Goal: Task Accomplishment & Management: Complete application form

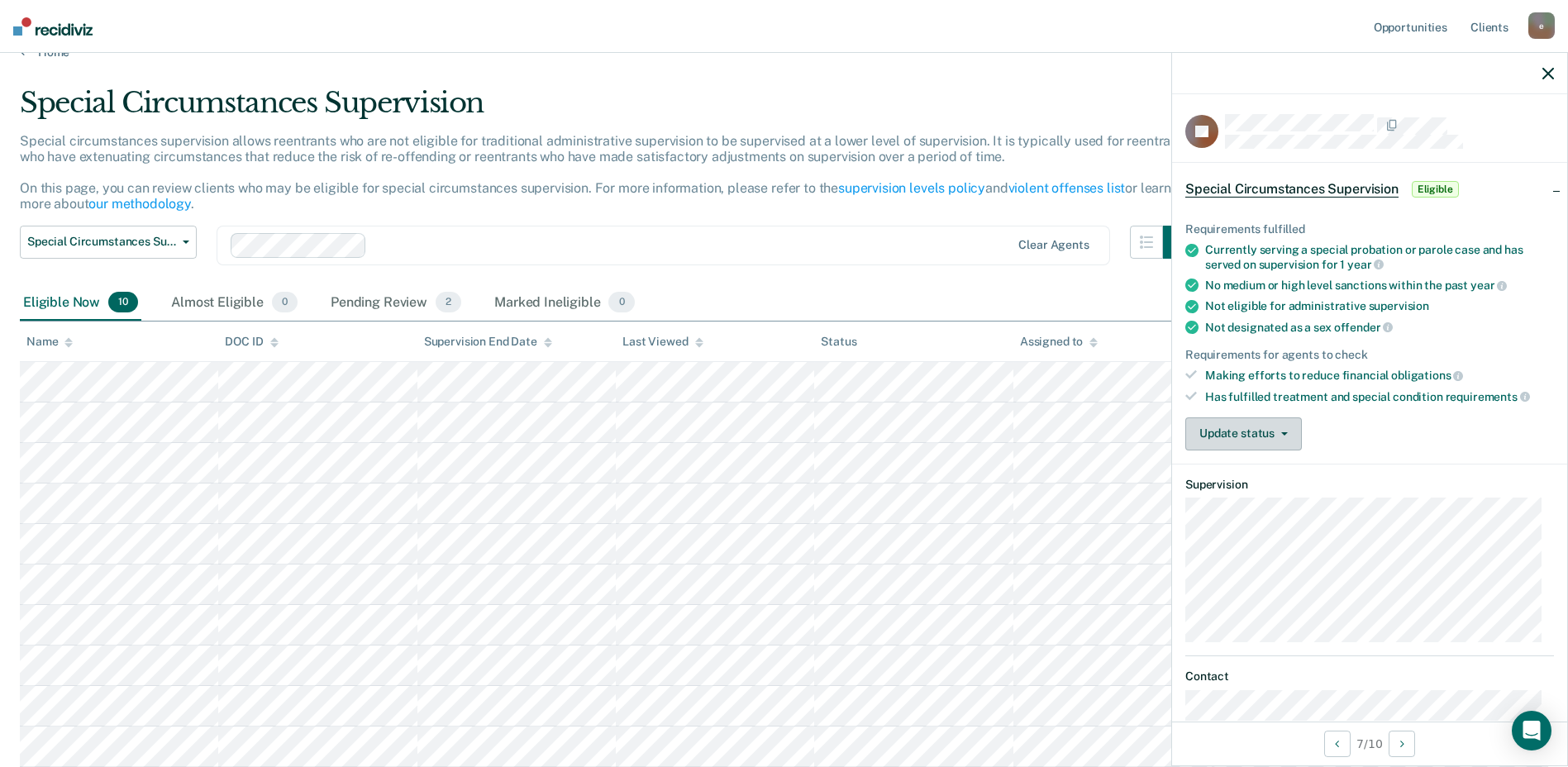
click at [1255, 432] on button "Update status" at bounding box center [1243, 434] width 117 height 33
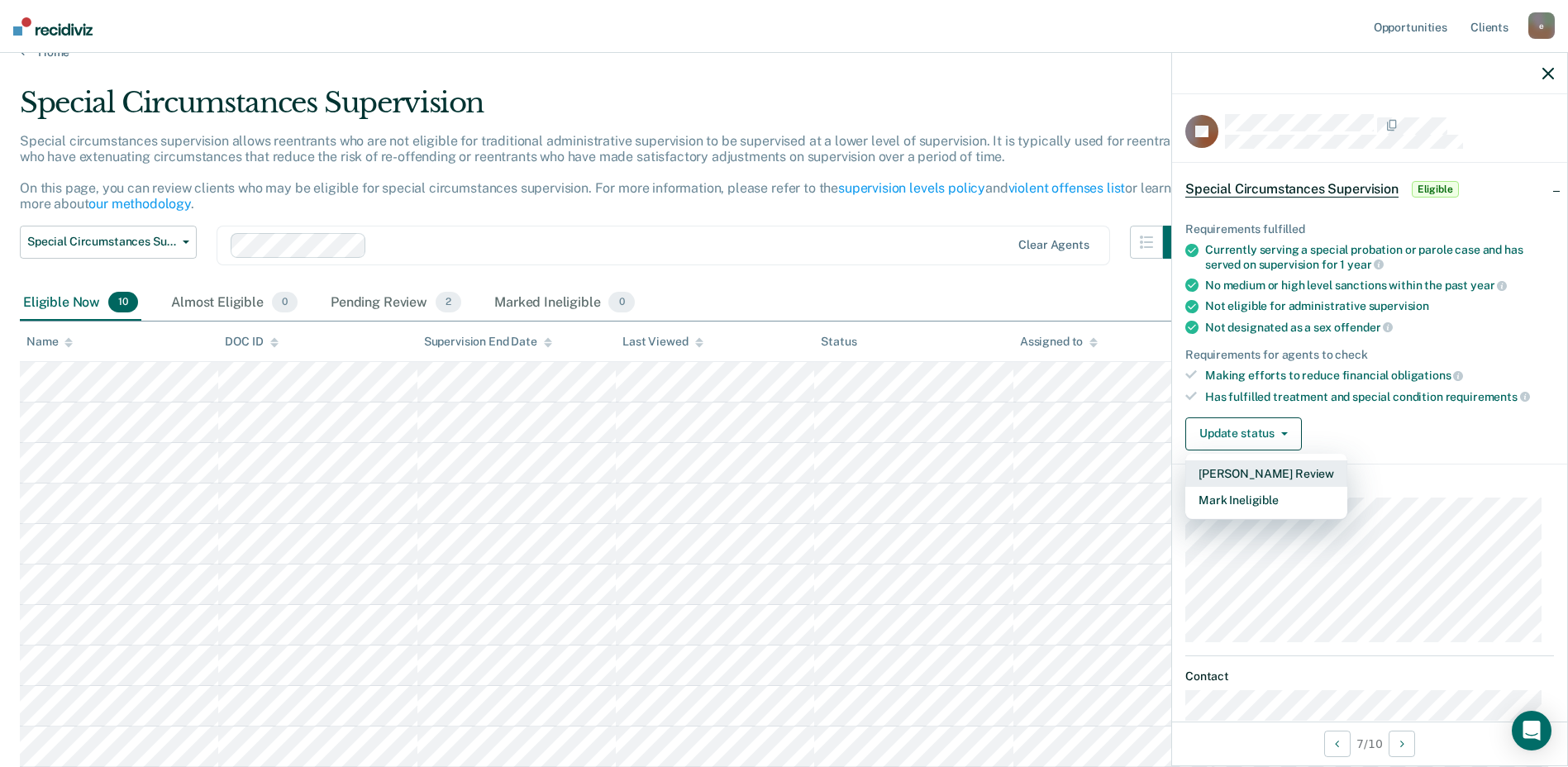
click at [1290, 470] on button "[PERSON_NAME] Review" at bounding box center [1265, 472] width 162 height 26
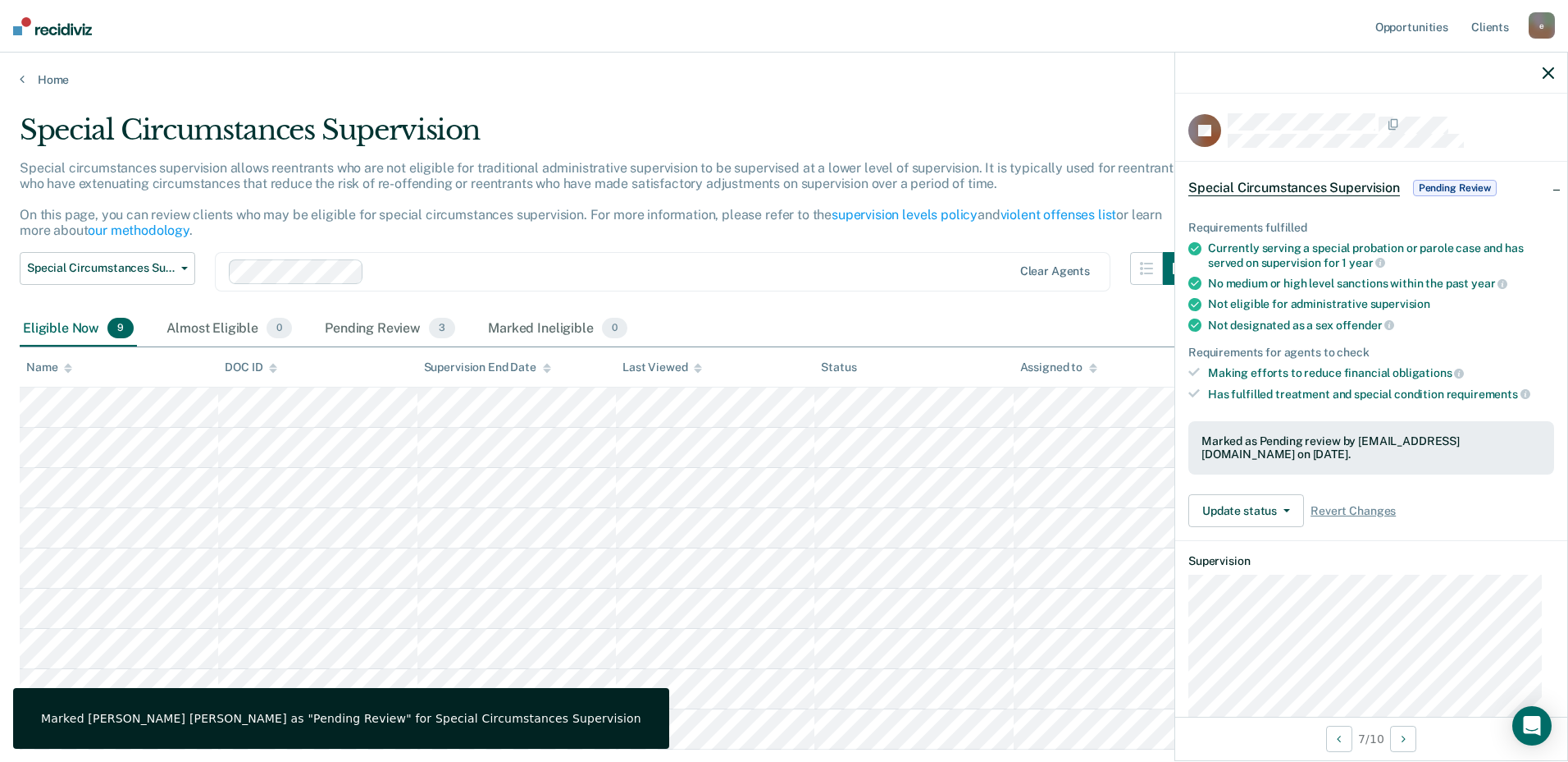
click at [1426, 185] on span "Pending Review" at bounding box center [1455, 188] width 83 height 16
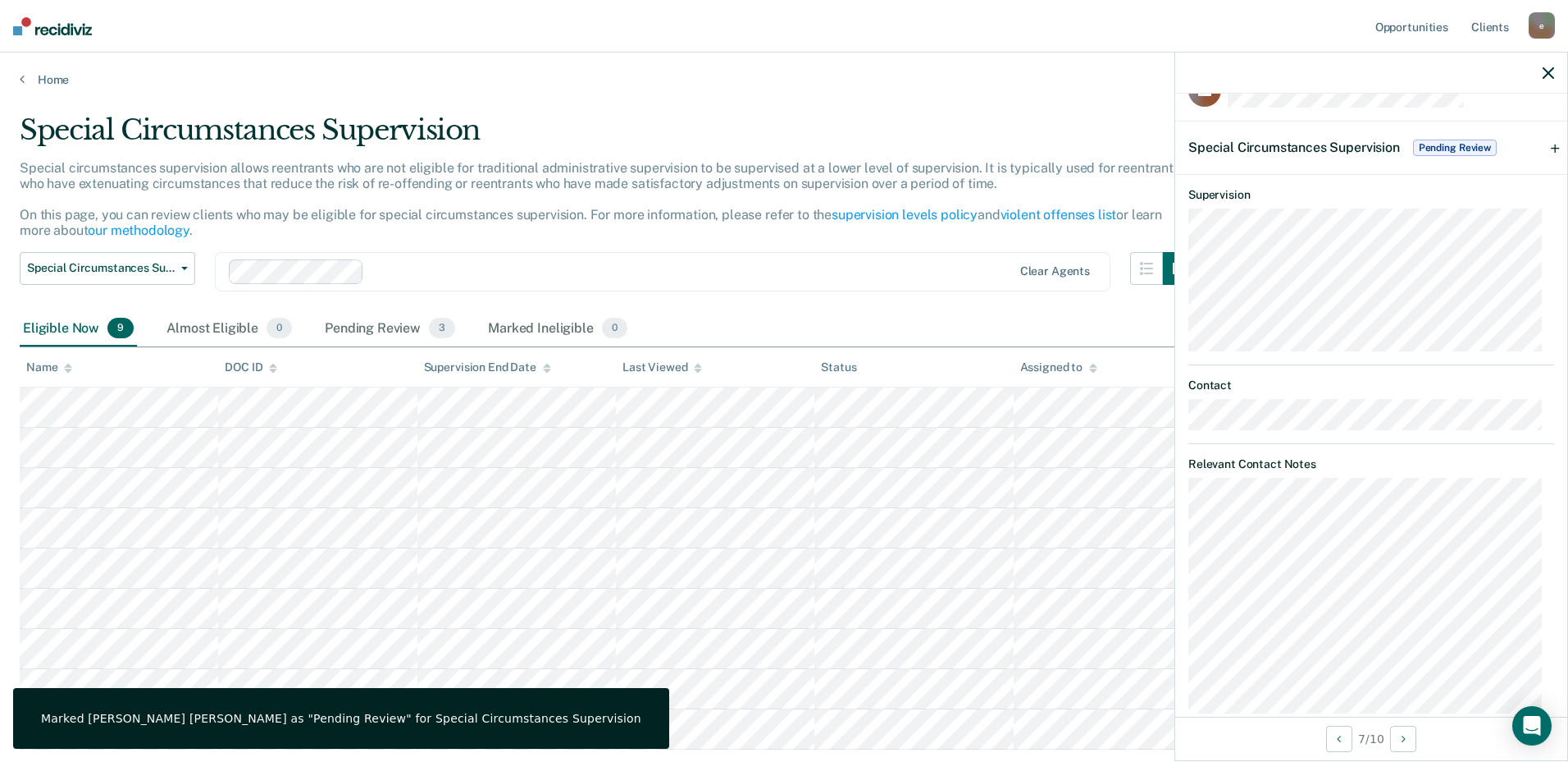
scroll to position [67, 0]
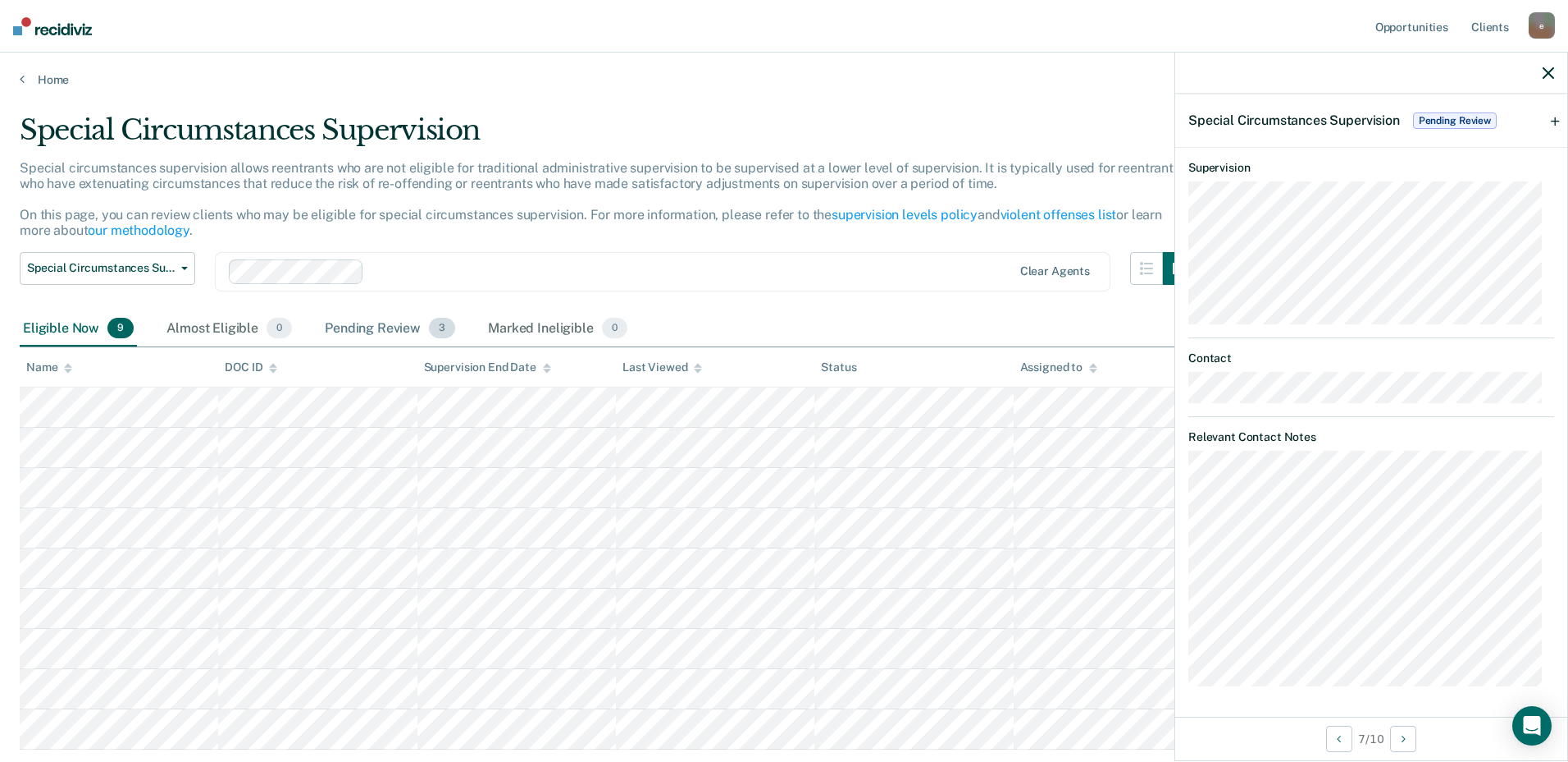
click at [388, 330] on div "Pending Review 3" at bounding box center [389, 329] width 137 height 36
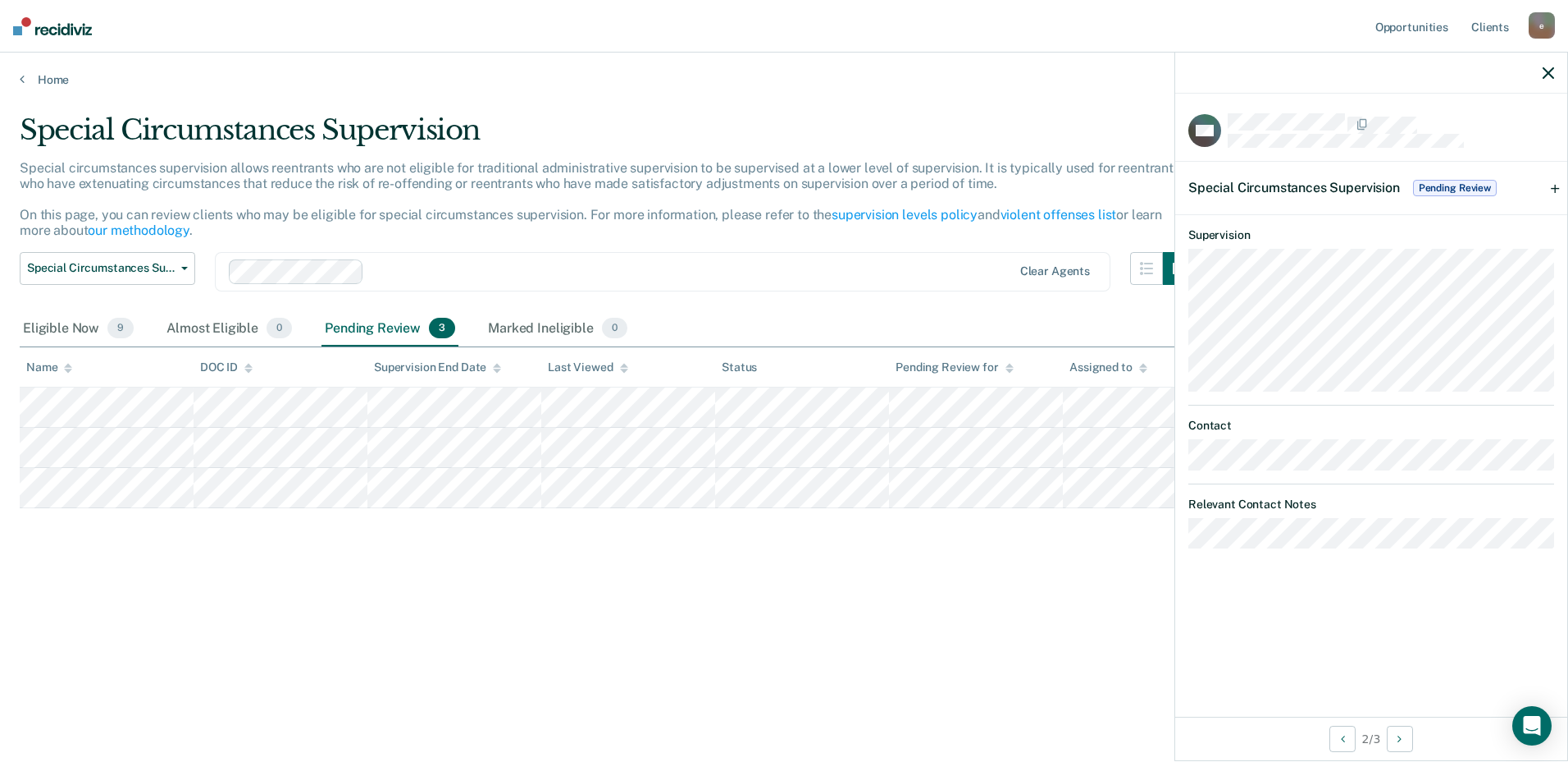
scroll to position [0, 0]
click at [867, 571] on div "Special Circumstances Supervision Special circumstances supervision allows reen…" at bounding box center [784, 375] width 1529 height 525
drag, startPoint x: 1545, startPoint y: 72, endPoint x: 1448, endPoint y: 187, distance: 150.4
click at [1545, 74] on icon "button" at bounding box center [1548, 73] width 12 height 12
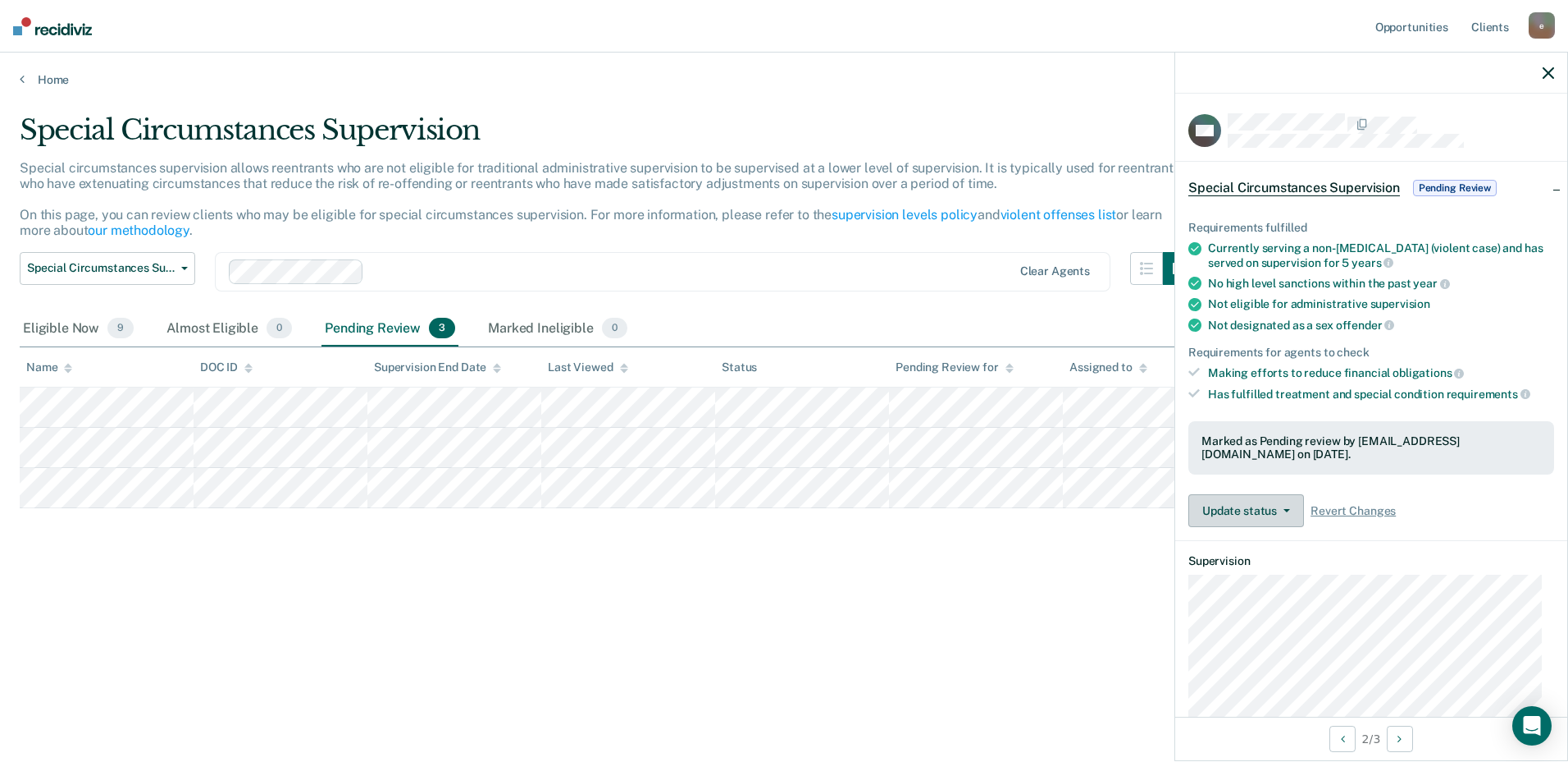
click at [1287, 512] on button "Update status" at bounding box center [1246, 511] width 116 height 33
click at [1433, 492] on div "Requirements fulfilled Currently serving a non-[MEDICAL_DATA] (violent case) an…" at bounding box center [1371, 367] width 392 height 346
click at [762, 661] on div "Special Circumstances Supervision Special circumstances supervision allows reen…" at bounding box center [784, 402] width 1529 height 578
click at [779, 582] on div "Special Circumstances Supervision Special circumstances supervision allows reen…" at bounding box center [784, 375] width 1529 height 525
click at [899, 653] on div "Special Circumstances Supervision Special circumstances supervision allows reen…" at bounding box center [784, 402] width 1529 height 578
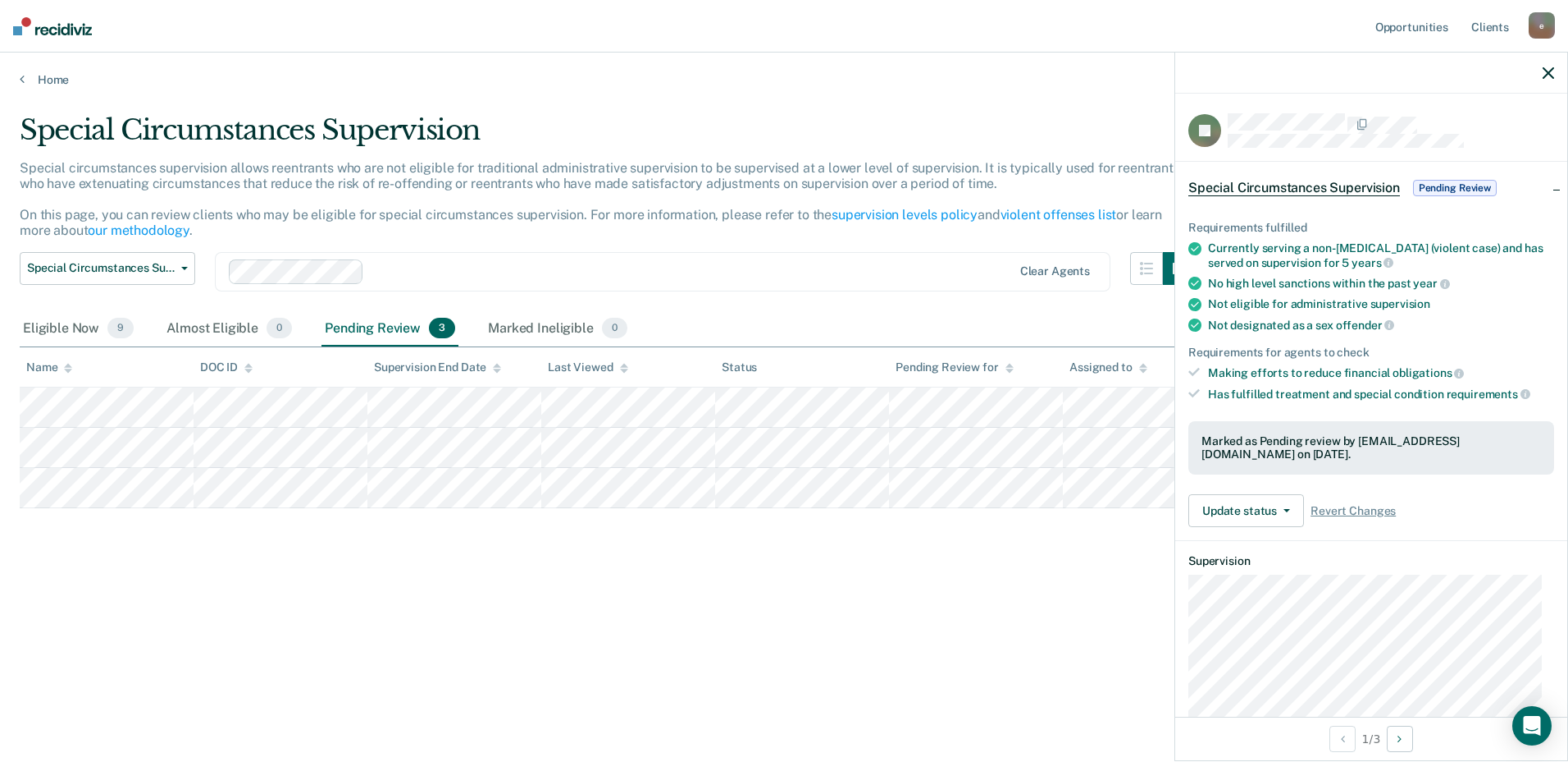
click at [1364, 189] on span "Special Circumstances Supervision" at bounding box center [1294, 188] width 212 height 16
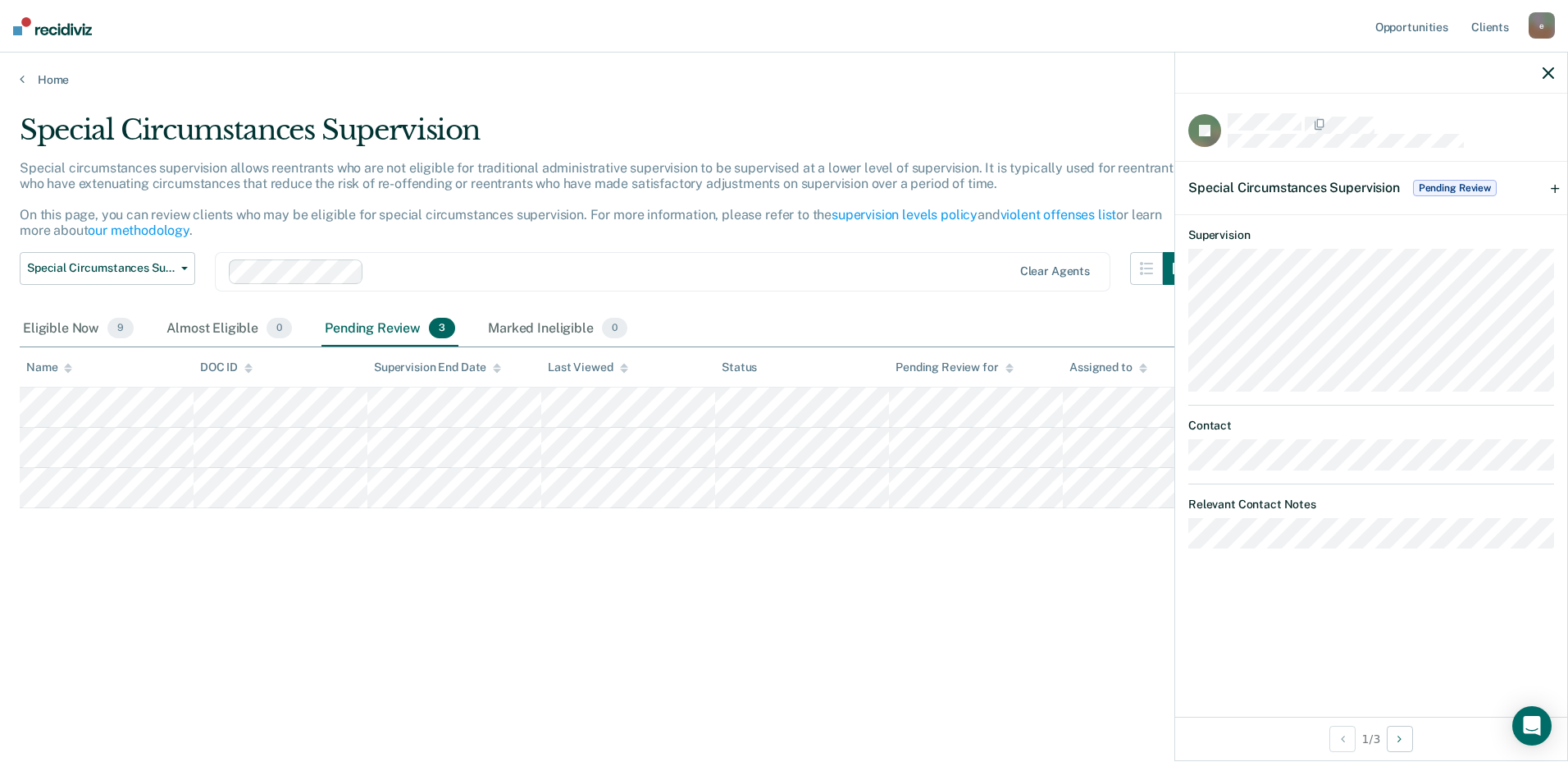
click at [1032, 673] on div "Special Circumstances Supervision Special circumstances supervision allows reen…" at bounding box center [784, 402] width 1529 height 578
click at [1402, 25] on link "Opportunities" at bounding box center [1412, 26] width 80 height 53
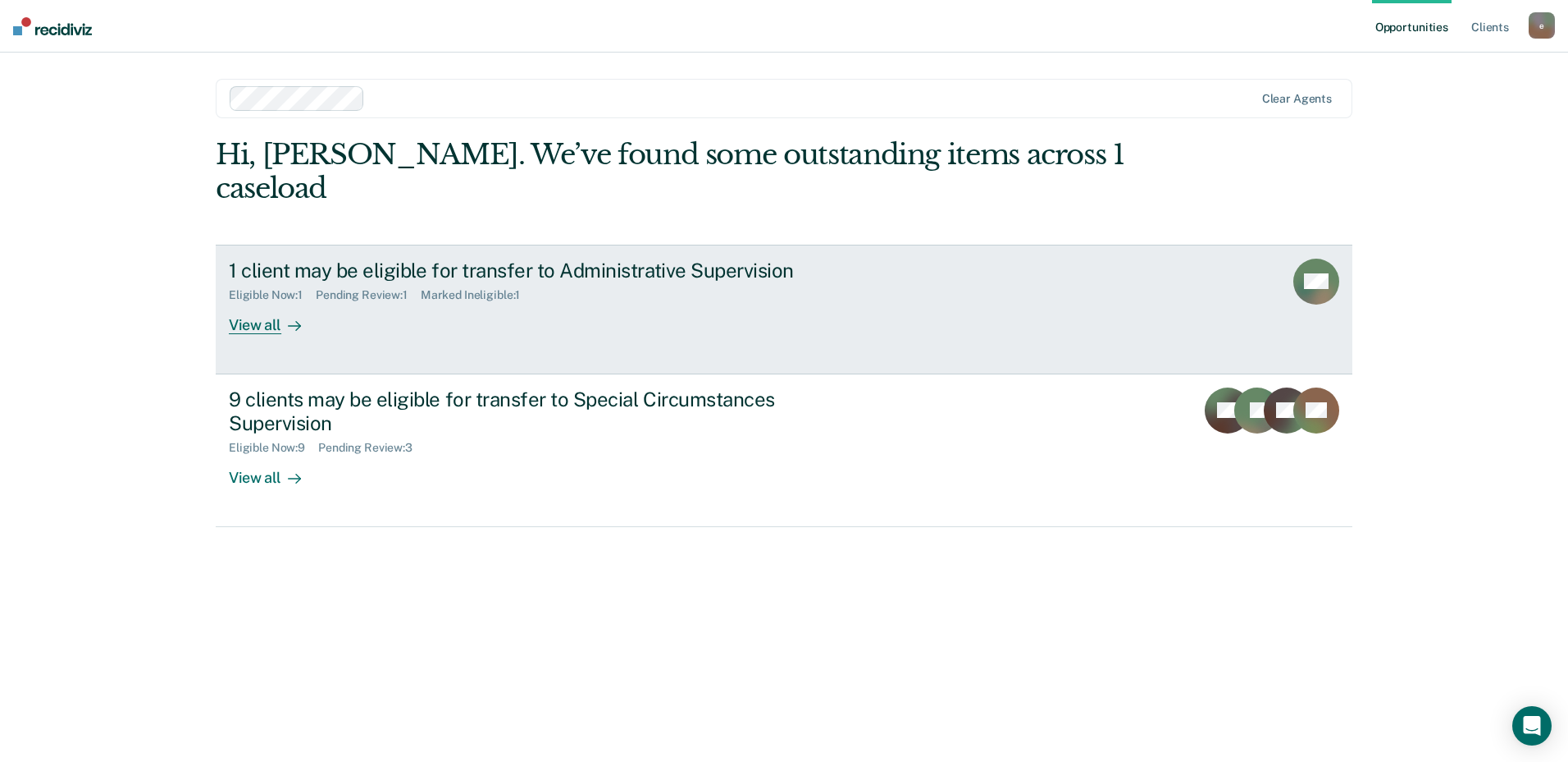
click at [246, 302] on div "View all" at bounding box center [274, 319] width 91 height 32
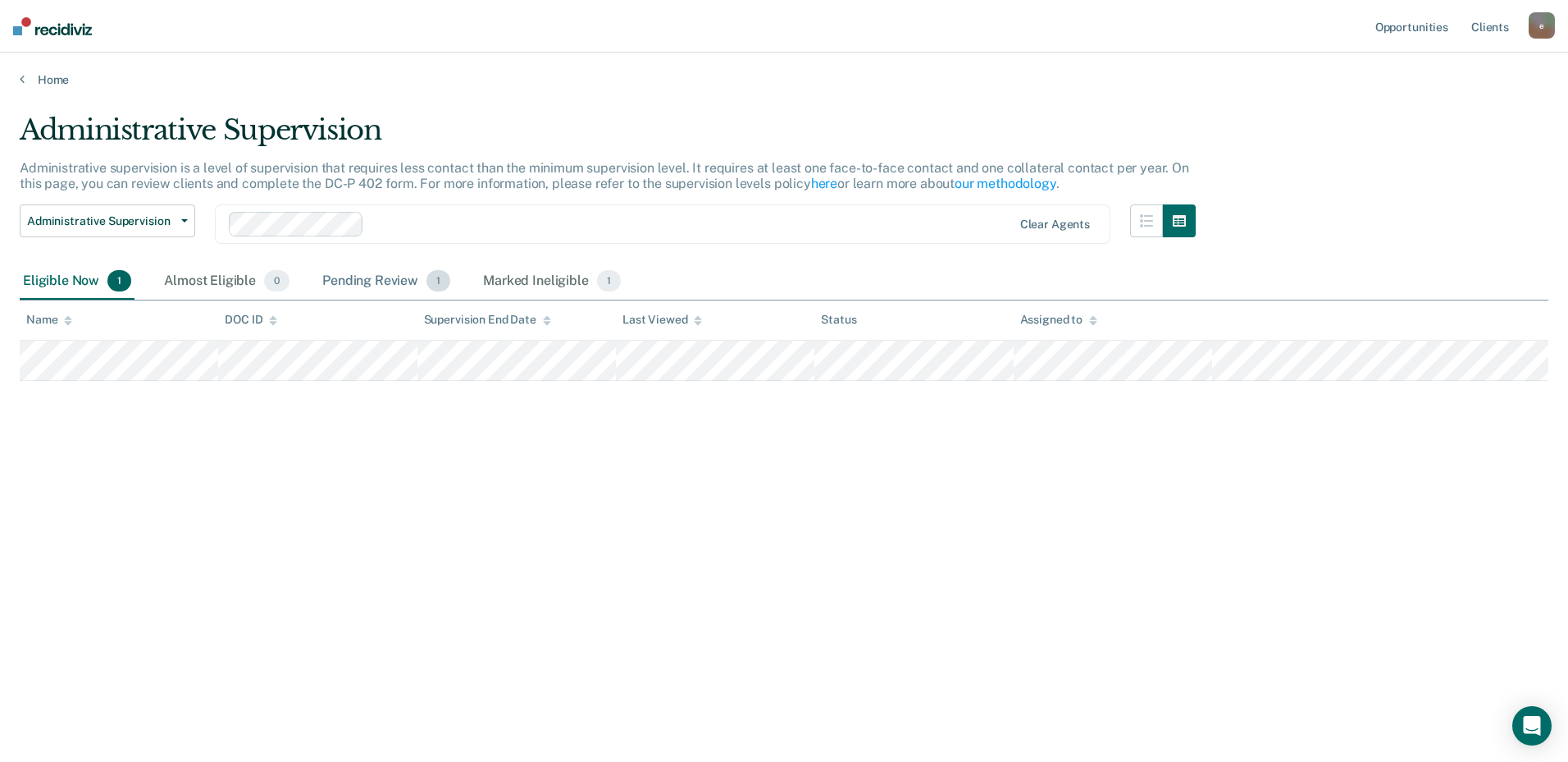
click at [414, 283] on div "Pending Review 1" at bounding box center [387, 282] width 135 height 36
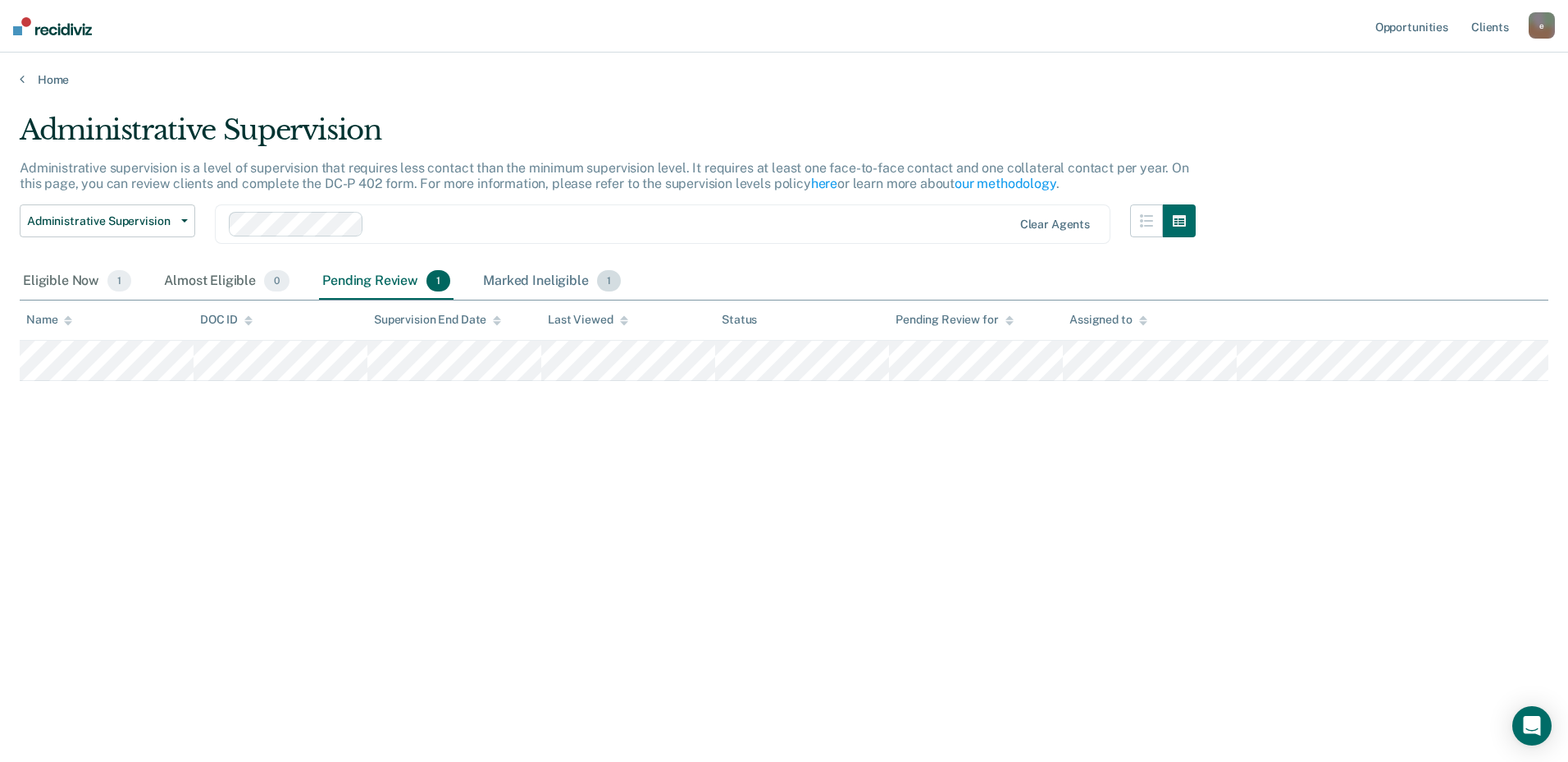
click at [531, 282] on div "Marked Ineligible 1" at bounding box center [552, 282] width 144 height 36
click at [74, 281] on div "Eligible Now 1" at bounding box center [77, 282] width 115 height 36
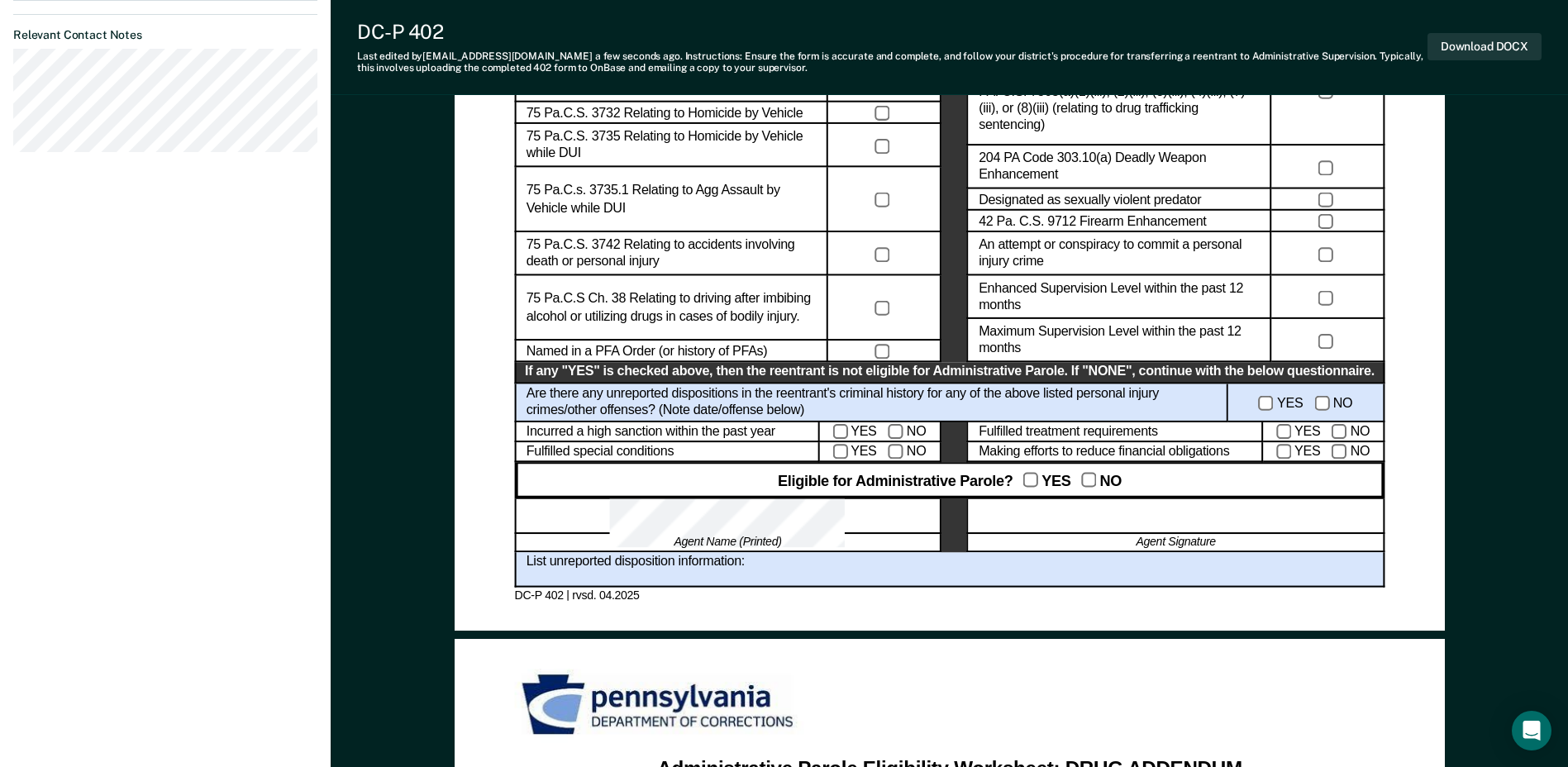
scroll to position [1074, 0]
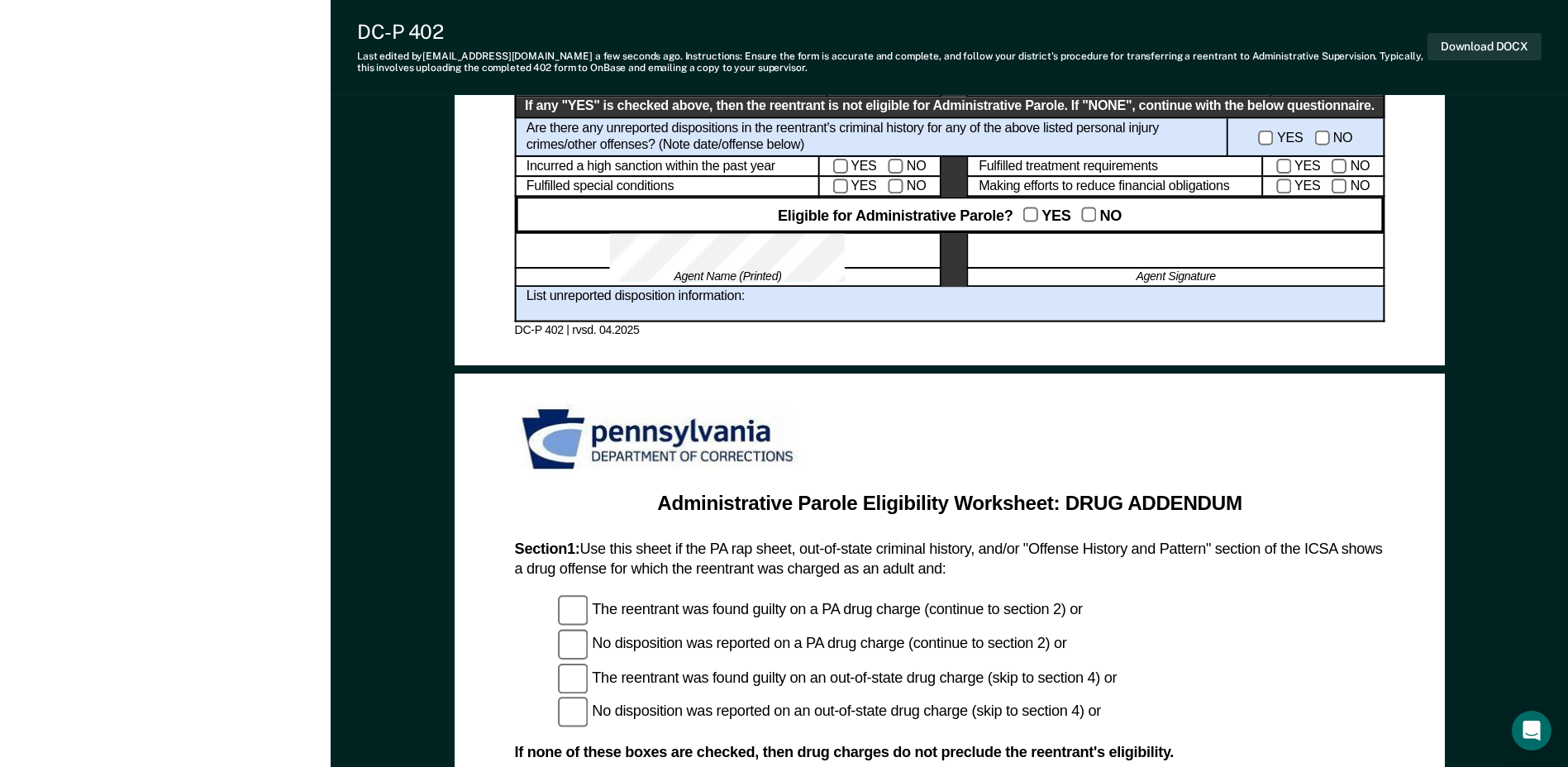
click at [1077, 247] on div at bounding box center [1176, 250] width 418 height 35
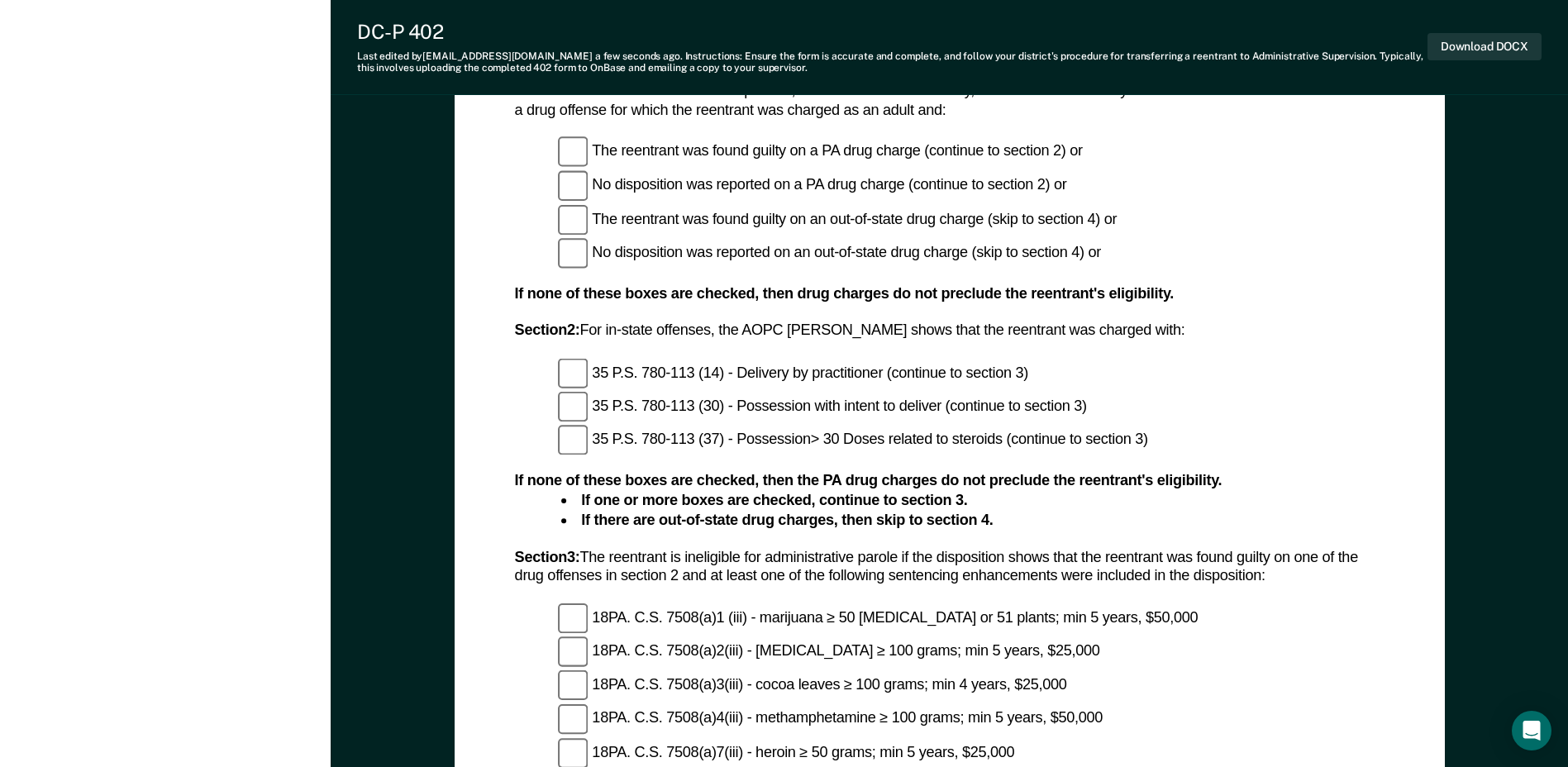
scroll to position [1119, 0]
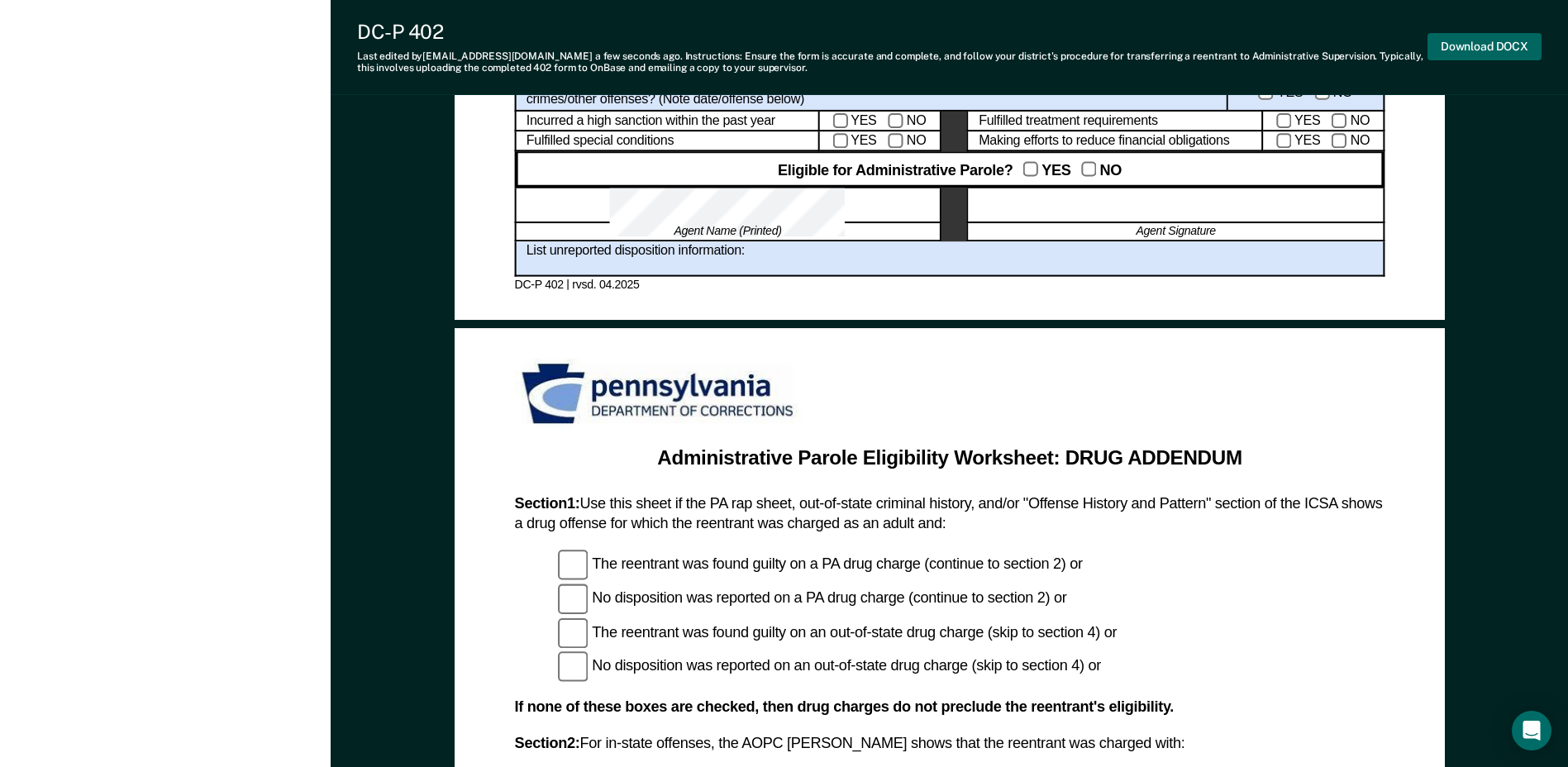
drag, startPoint x: 1493, startPoint y: 55, endPoint x: 1478, endPoint y: 65, distance: 18.0
click at [1493, 54] on button "Download DOCX" at bounding box center [1484, 47] width 114 height 27
click at [1488, 272] on div "Administrative Parole Eligibility Reentrant Name (Last, First) Parole No.: Date…" at bounding box center [949, 377] width 1237 height 2764
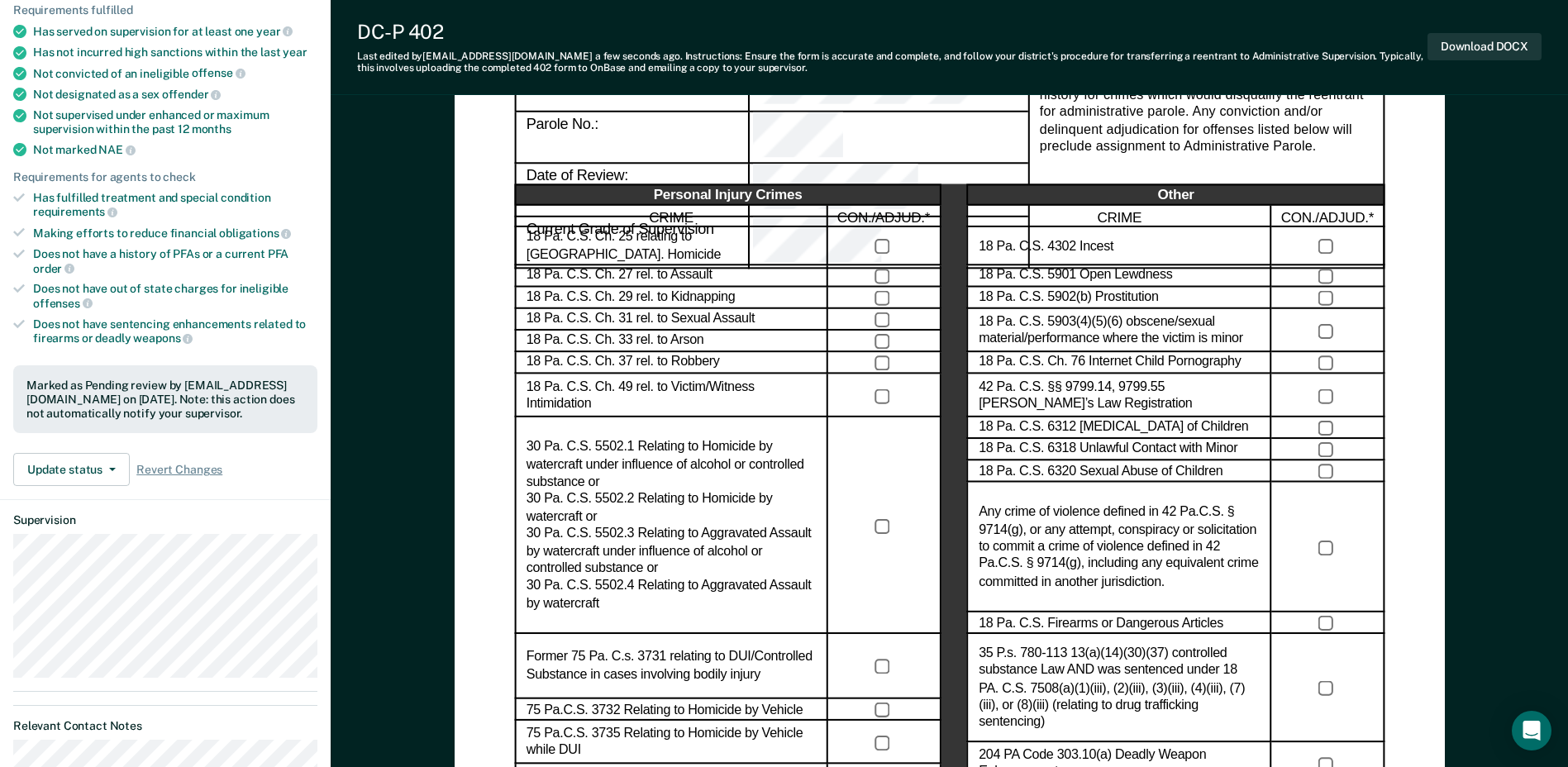
scroll to position [0, 0]
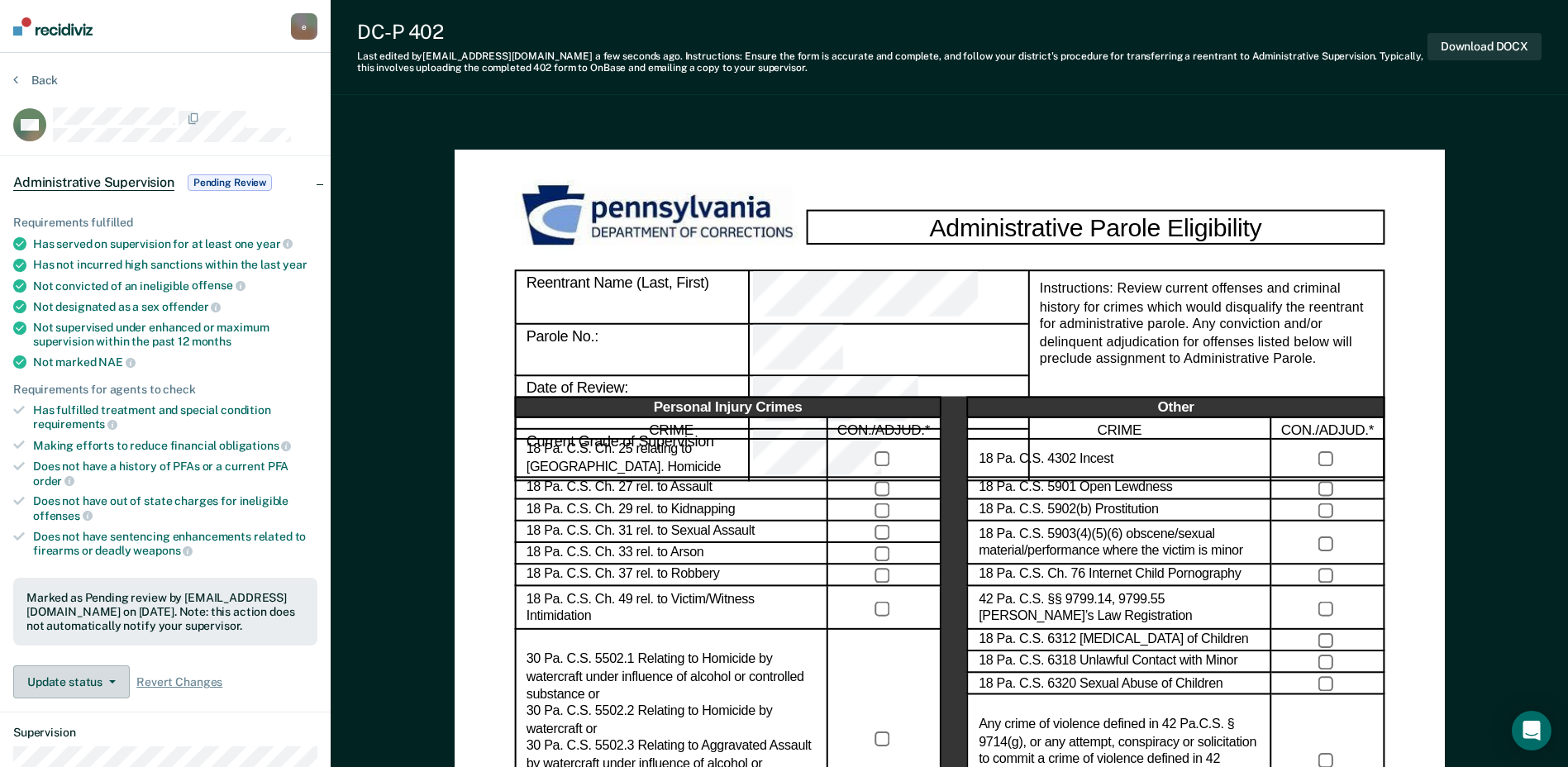
click at [112, 675] on button "Update status" at bounding box center [71, 681] width 117 height 33
click at [120, 747] on button "Mark Ineligible" at bounding box center [103, 747] width 179 height 26
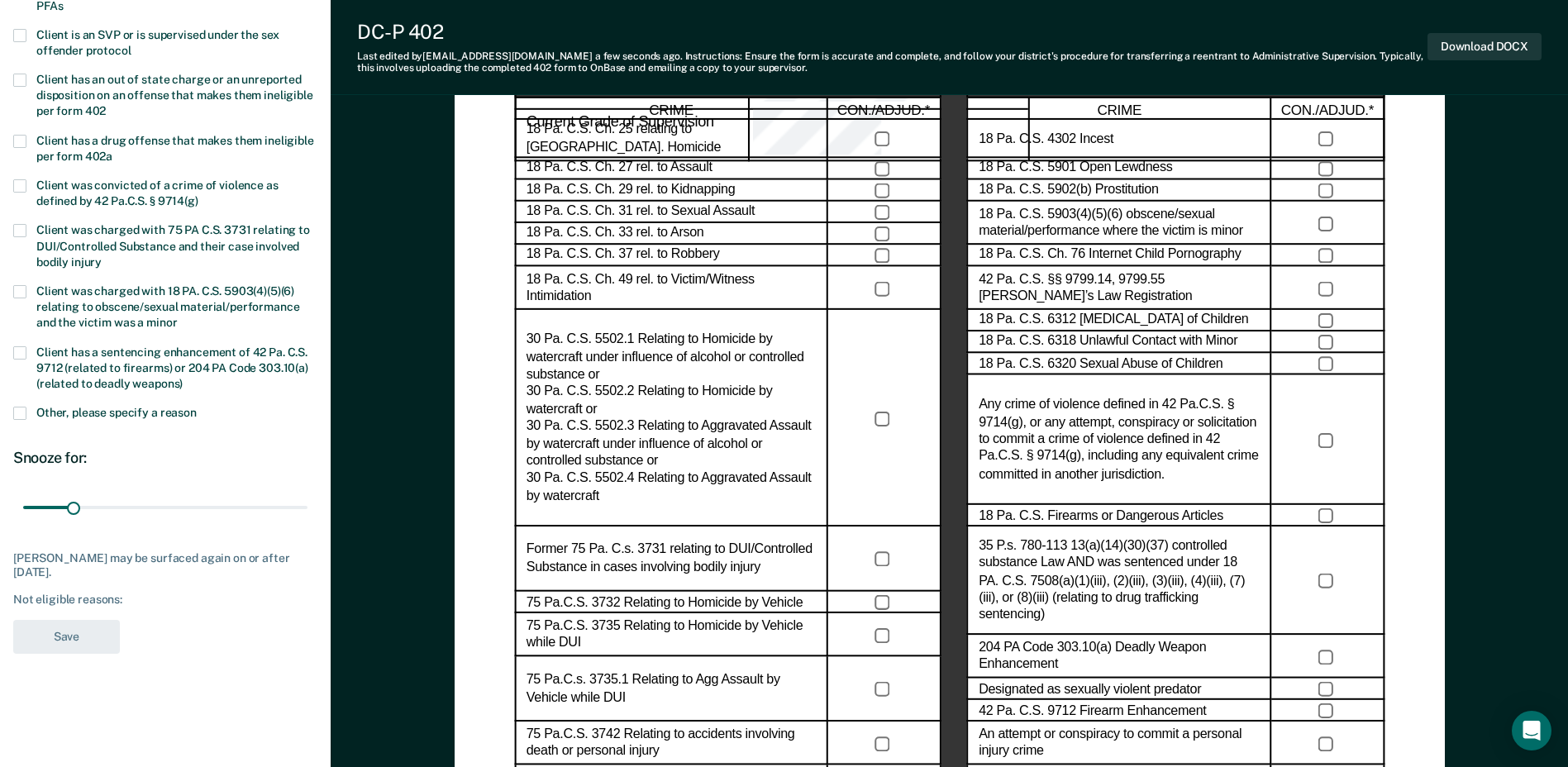
scroll to position [331, 0]
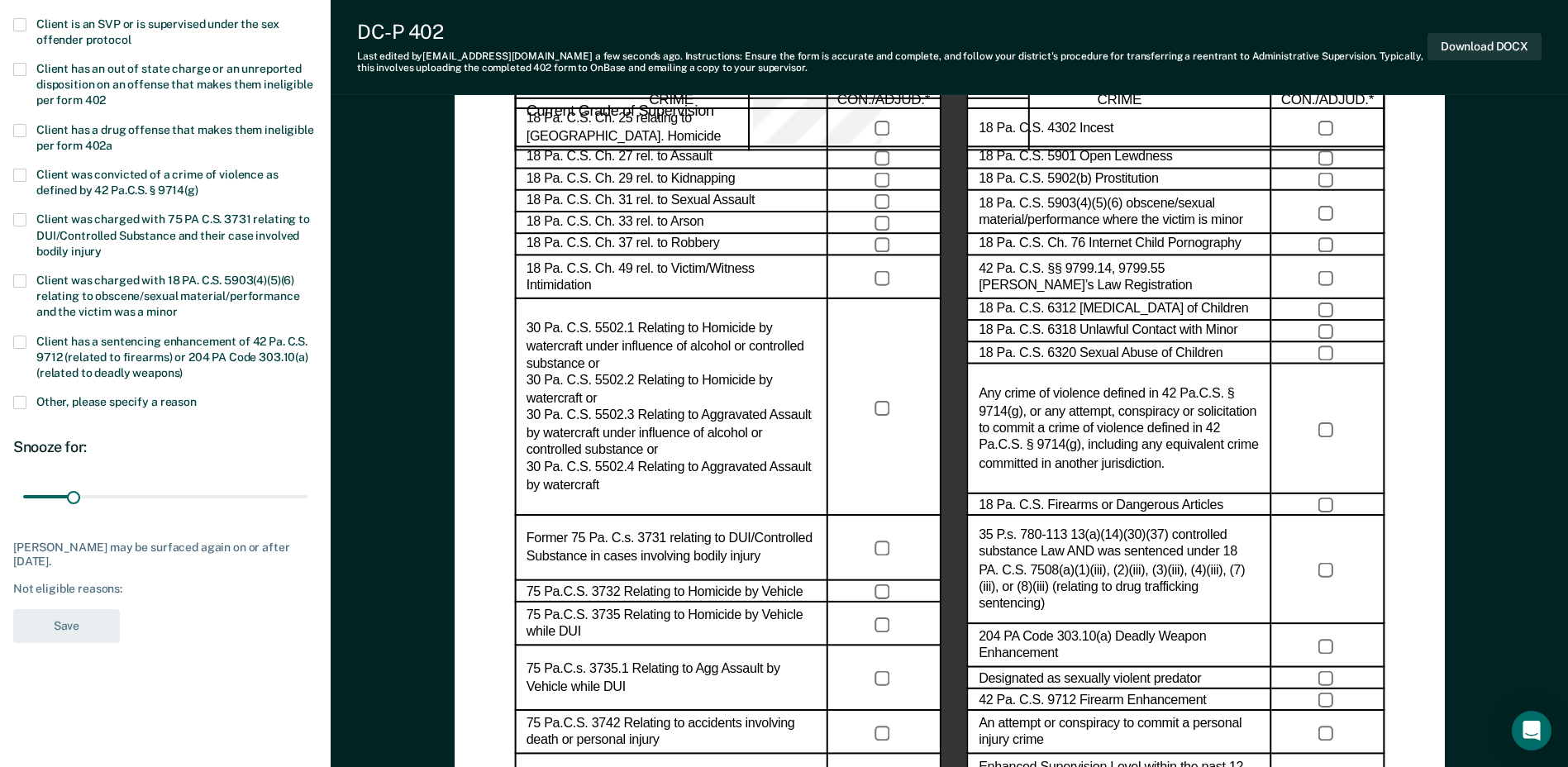
click at [24, 401] on span at bounding box center [20, 402] width 14 height 14
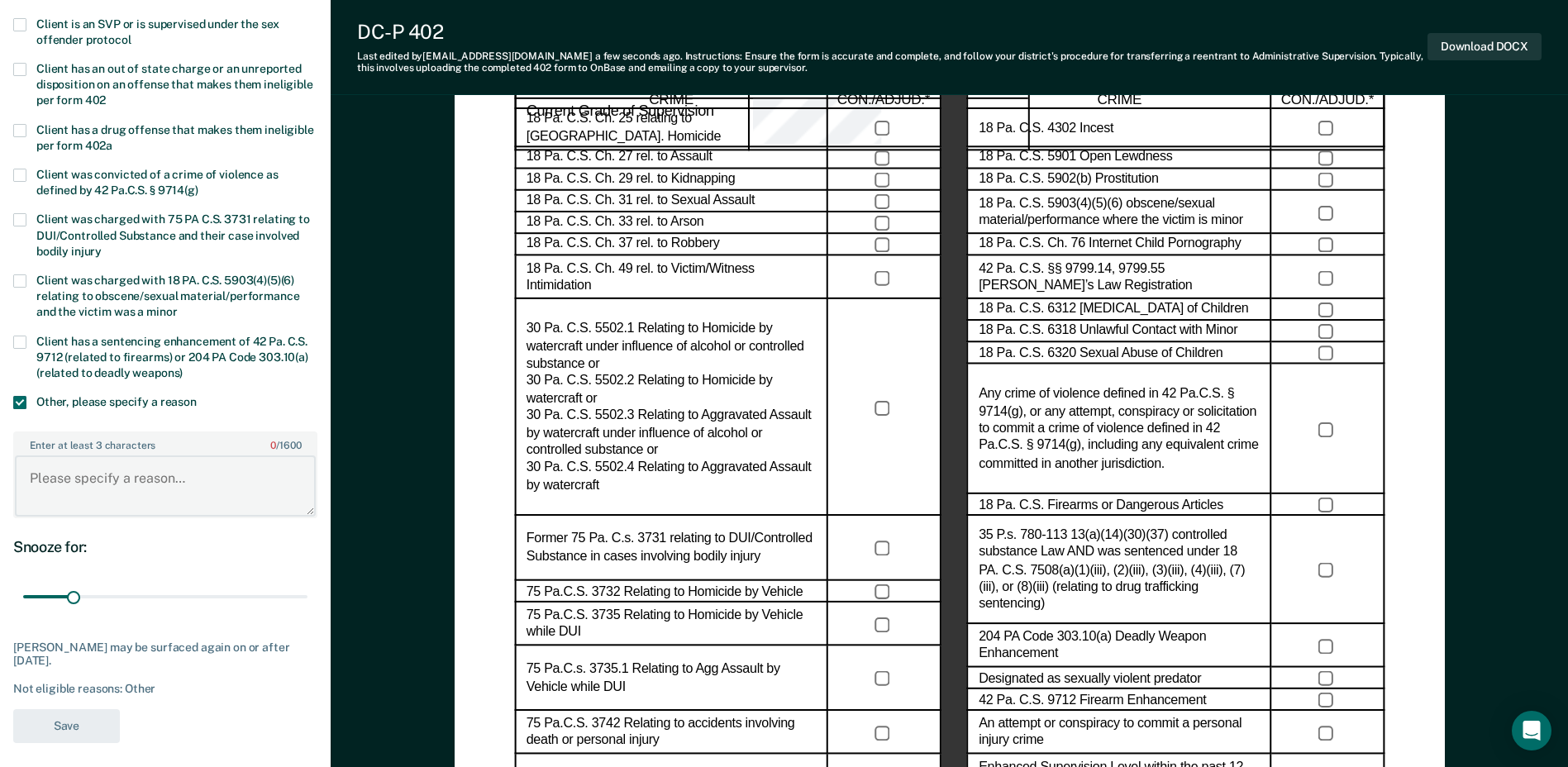
click at [89, 469] on textarea "Enter at least 3 characters 0 / 1600" at bounding box center [164, 486] width 301 height 61
type textarea "Reentrants max date is less than 1 year."
click at [85, 723] on button "Save" at bounding box center [67, 725] width 107 height 33
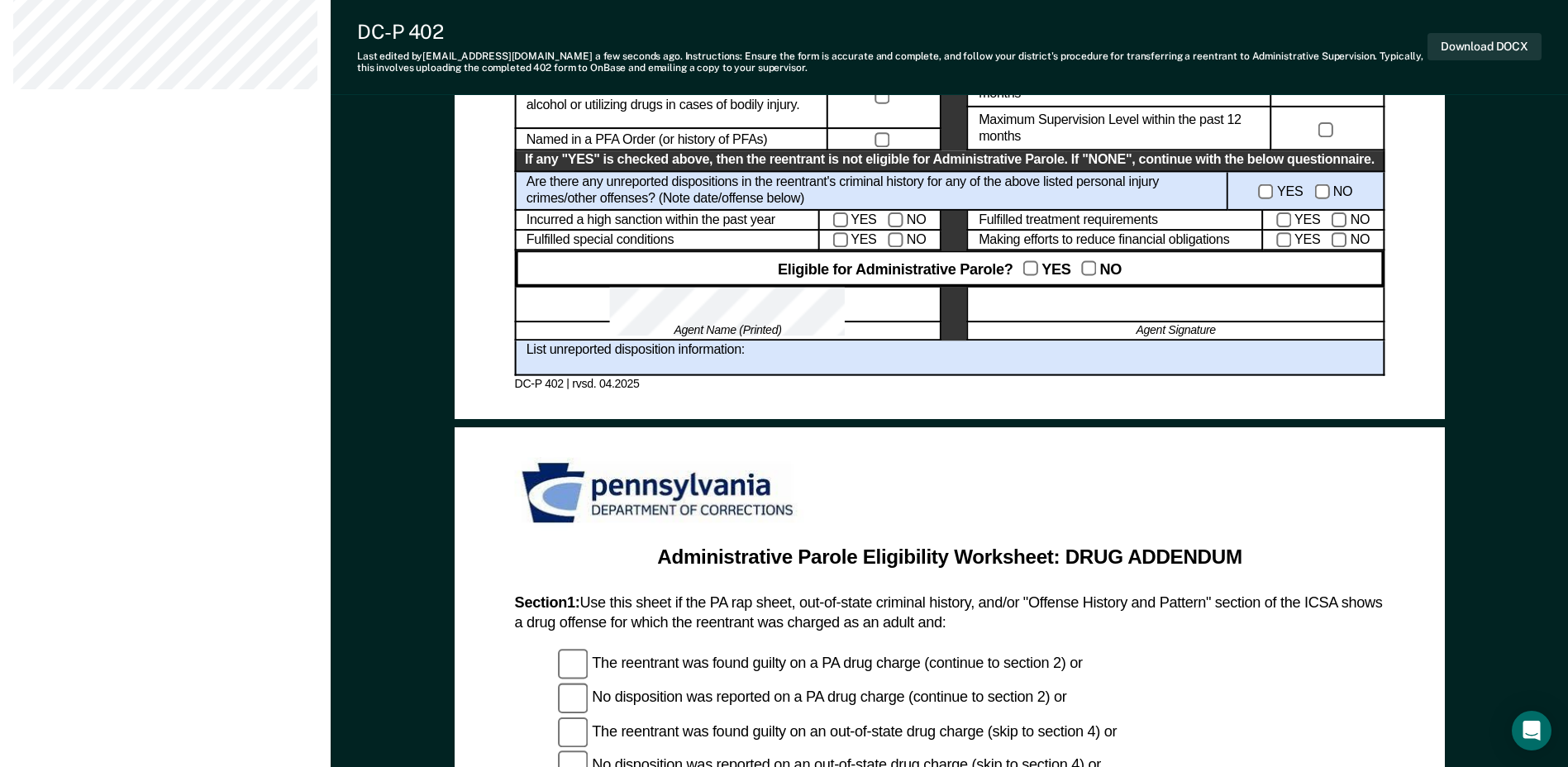
scroll to position [954, 0]
